Goal: Find specific page/section: Find specific page/section

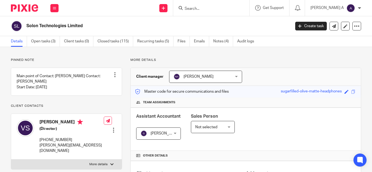
click at [221, 11] on input "Search" at bounding box center [208, 9] width 49 height 5
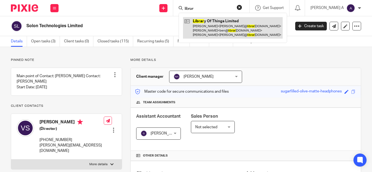
type input "librar"
click at [233, 31] on link at bounding box center [233, 27] width 100 height 21
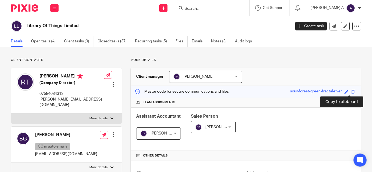
drag, startPoint x: 346, startPoint y: 92, endPoint x: 348, endPoint y: 92, distance: 2.7
click at [348, 92] on div "Save [GEOGRAPHIC_DATA]-green-[GEOGRAPHIC_DATA]-river" at bounding box center [323, 92] width 67 height 6
click at [351, 92] on span at bounding box center [353, 92] width 4 height 4
copy div
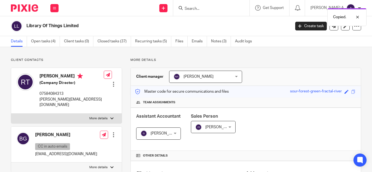
click at [351, 92] on span at bounding box center [353, 92] width 4 height 4
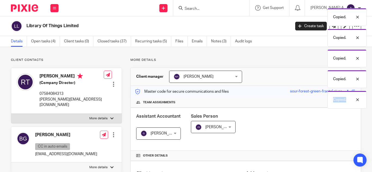
click at [348, 92] on div "Copied." at bounding box center [346, 100] width 39 height 18
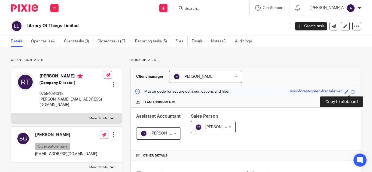
click at [351, 90] on span at bounding box center [353, 92] width 4 height 4
